Goal: Obtain resource: Download file/media

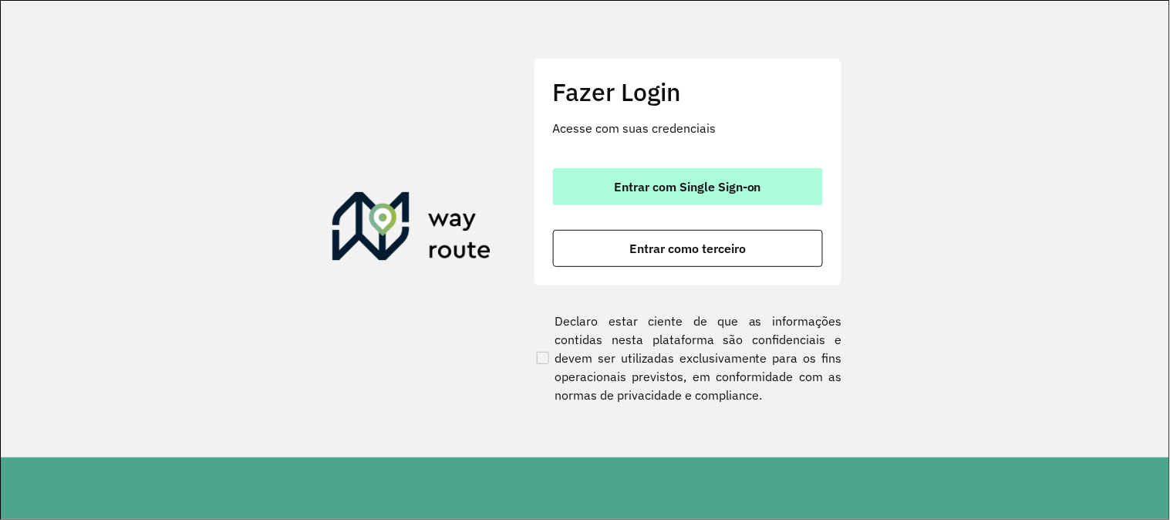
click at [760, 177] on button "Entrar com Single Sign-on" at bounding box center [688, 186] width 270 height 37
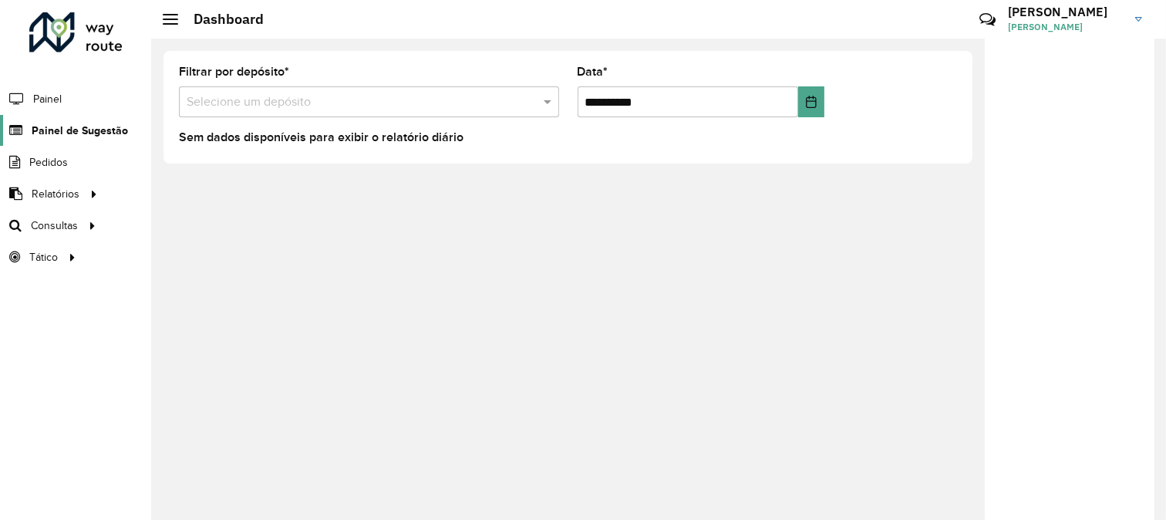
click at [83, 132] on span "Painel de Sugestão" at bounding box center [80, 131] width 96 height 16
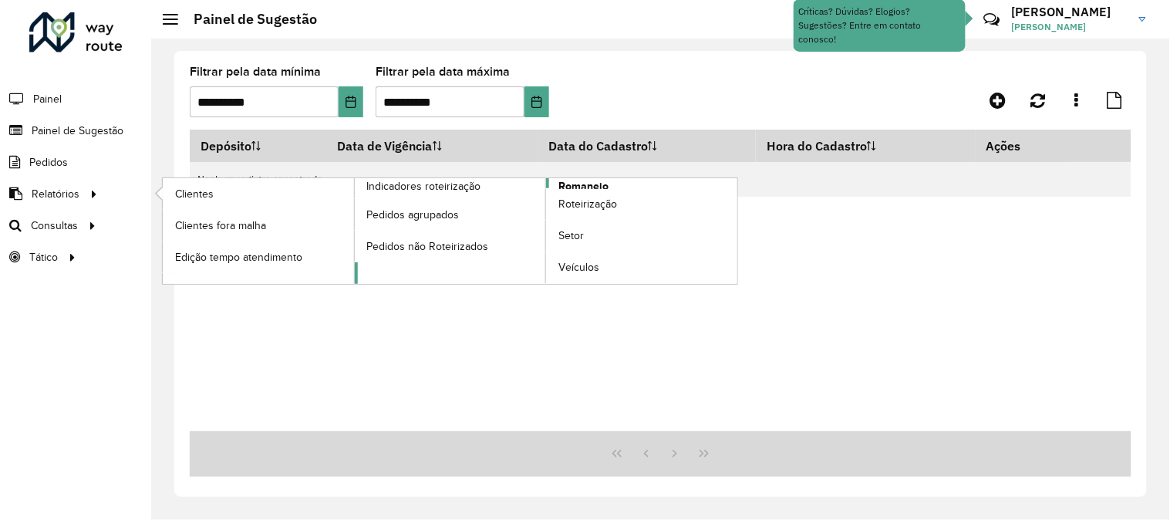
click at [584, 186] on span "Romaneio" at bounding box center [584, 186] width 50 height 16
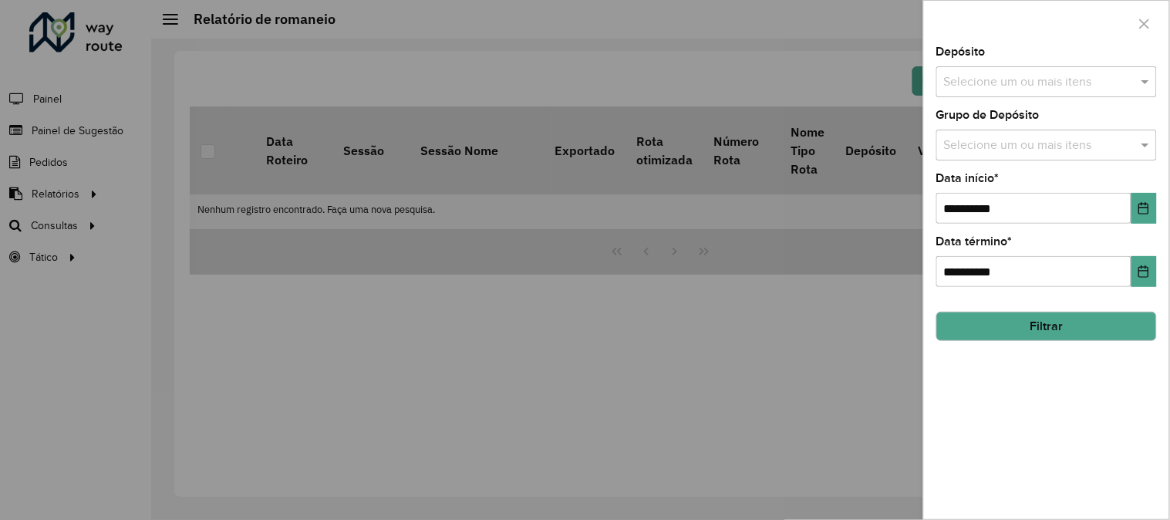
click at [969, 83] on input "text" at bounding box center [1038, 82] width 197 height 19
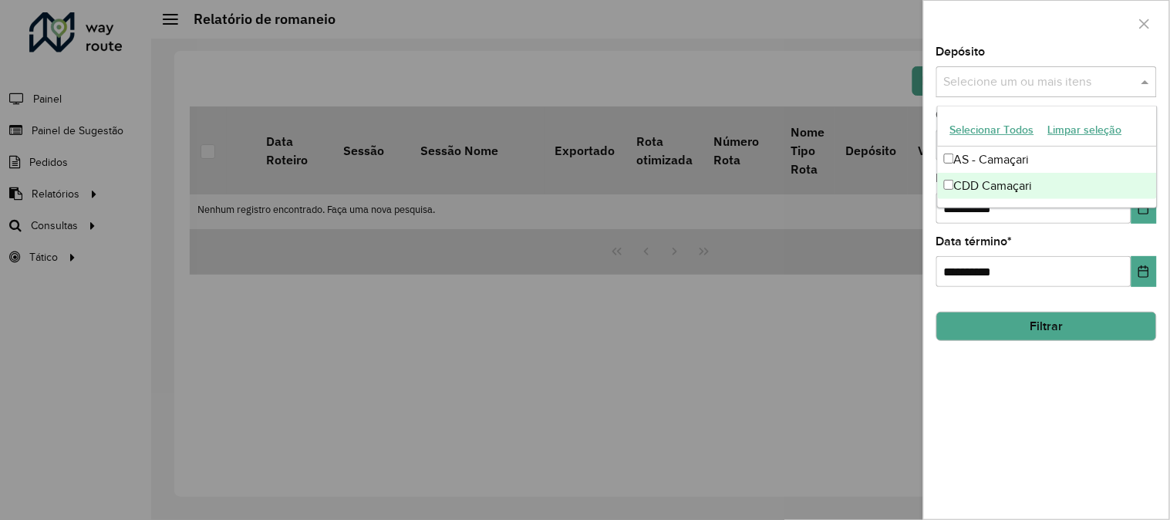
click at [1004, 184] on div "CDD Camaçari" at bounding box center [1047, 186] width 219 height 26
click at [1152, 228] on div "**********" at bounding box center [1046, 282] width 245 height 473
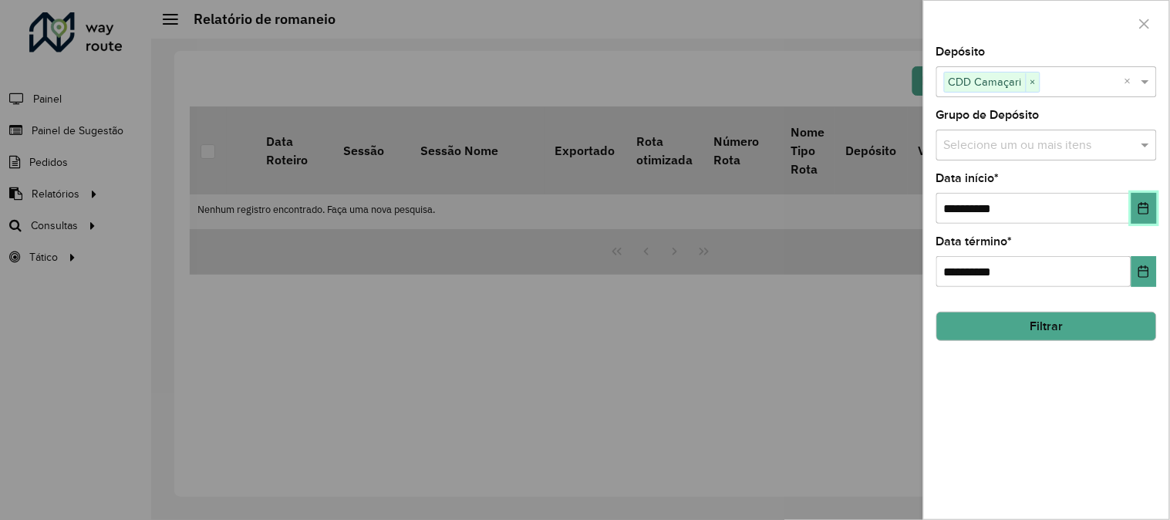
click at [1142, 218] on button "Choose Date" at bounding box center [1144, 208] width 25 height 31
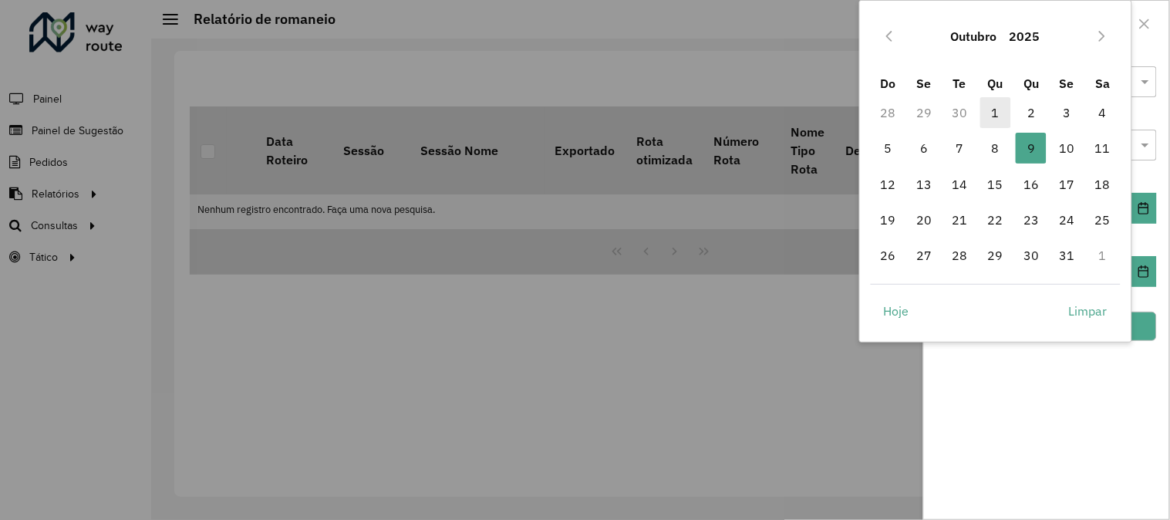
click at [997, 109] on span "1" at bounding box center [995, 112] width 31 height 31
type input "**********"
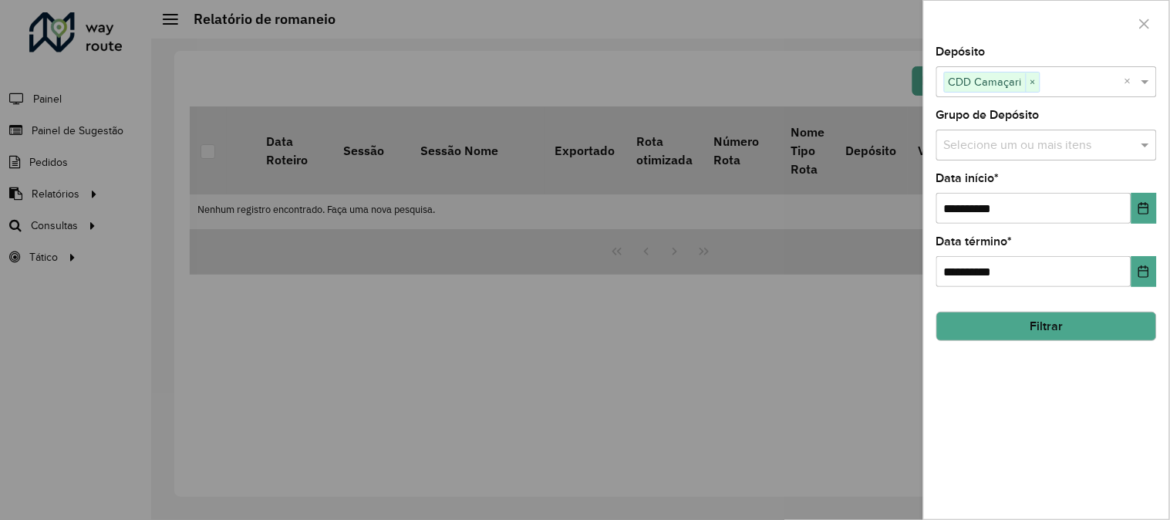
click at [1089, 330] on button "Filtrar" at bounding box center [1046, 326] width 221 height 29
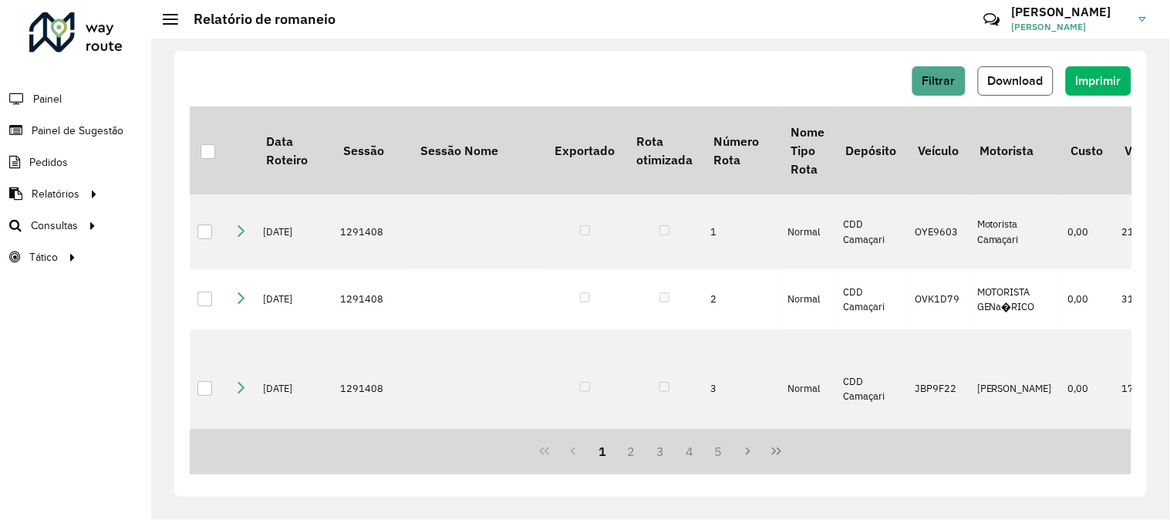
click at [1008, 74] on span "Download" at bounding box center [1016, 80] width 56 height 13
